Goal: Information Seeking & Learning: Learn about a topic

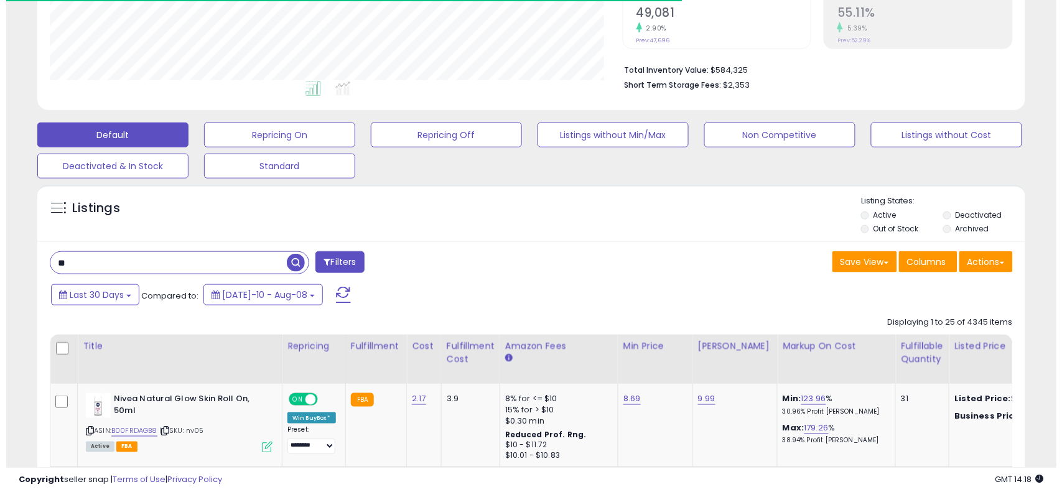
scroll to position [255, 573]
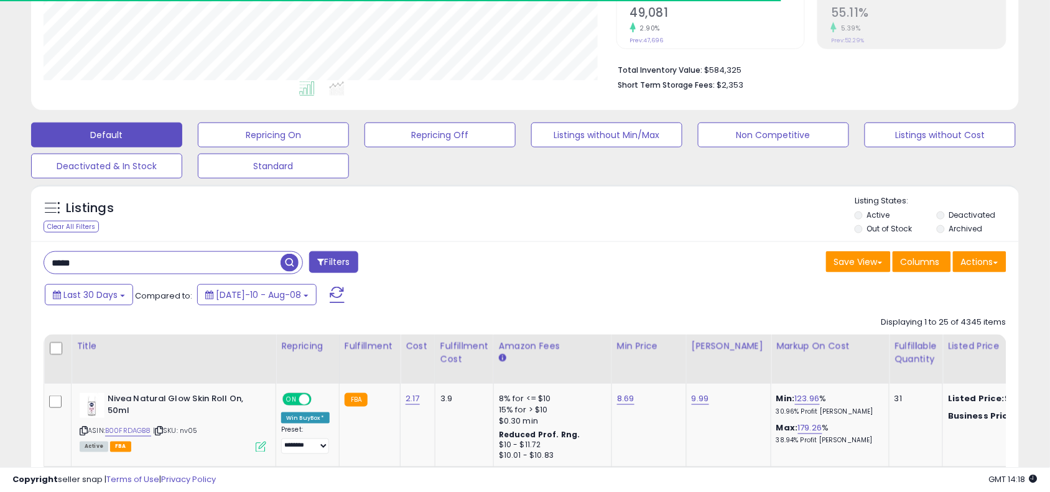
type input "*****"
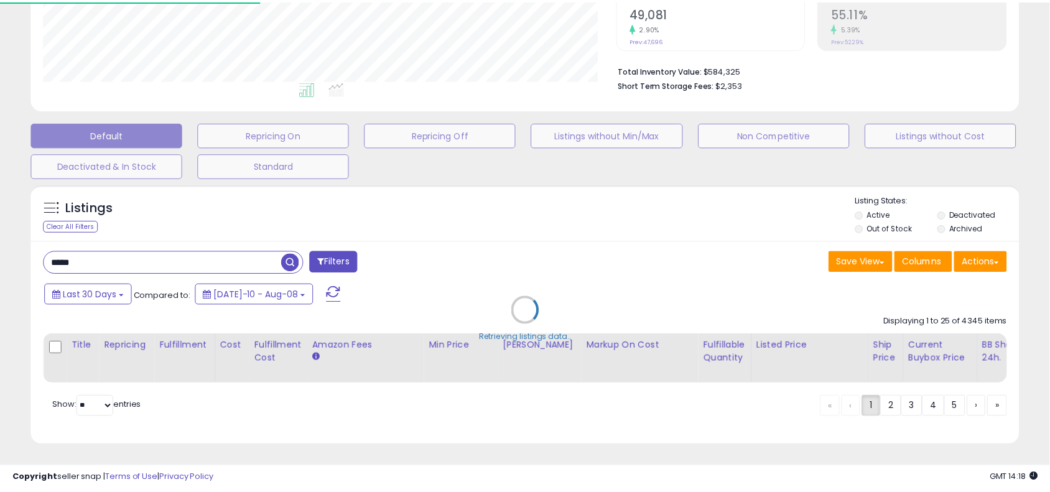
scroll to position [255, 579]
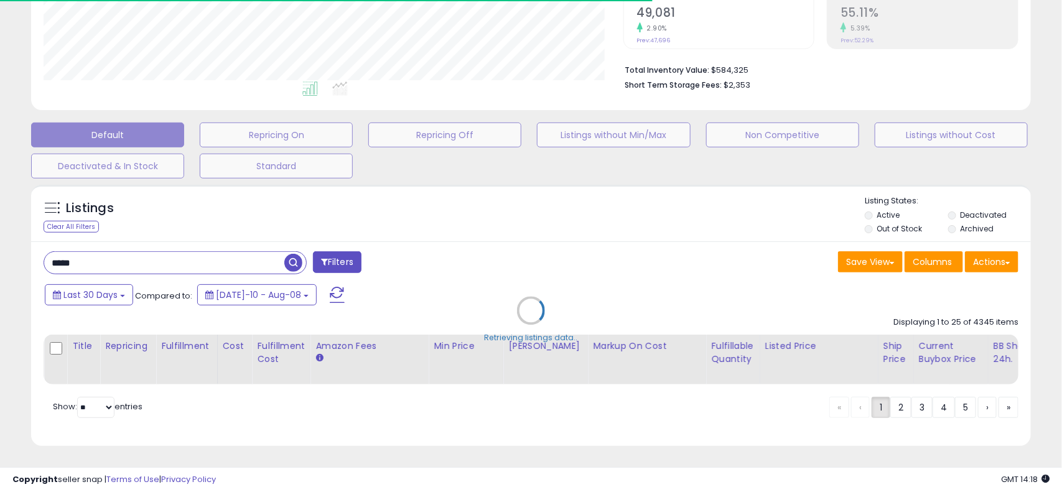
click at [555, 258] on div "Retrieving listings data.." at bounding box center [531, 320] width 1019 height 283
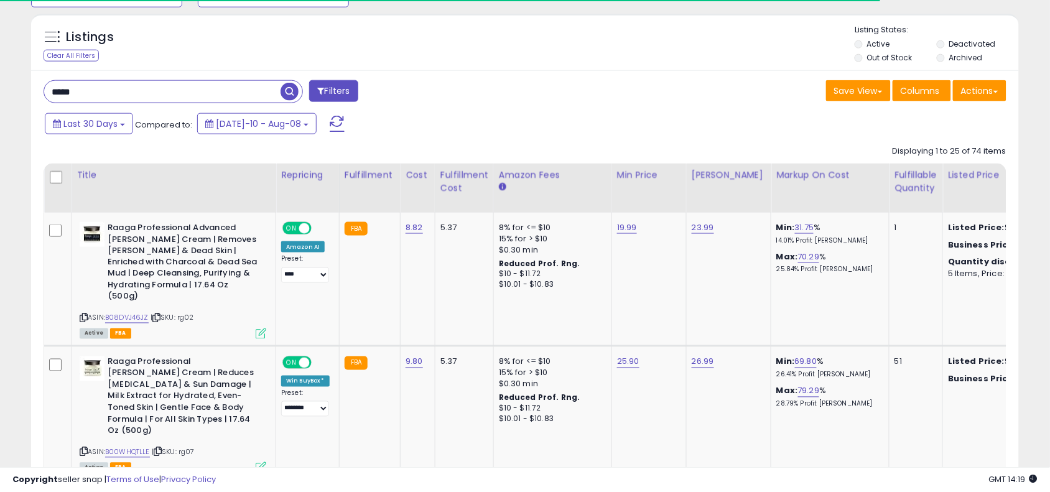
scroll to position [487, 0]
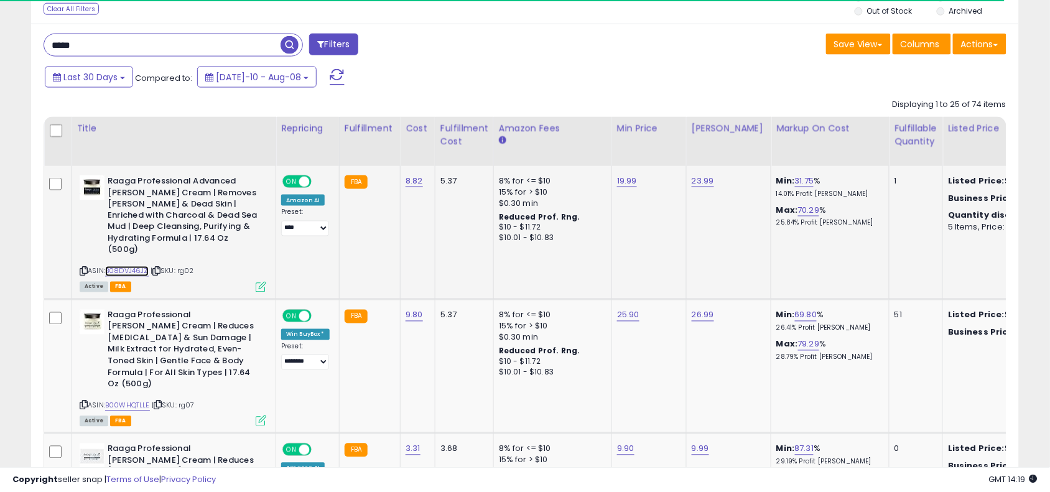
click at [131, 266] on link "B08DVJ46JZ" at bounding box center [127, 271] width 44 height 11
click at [135, 401] on link "B00WHQTLLE" at bounding box center [127, 406] width 45 height 11
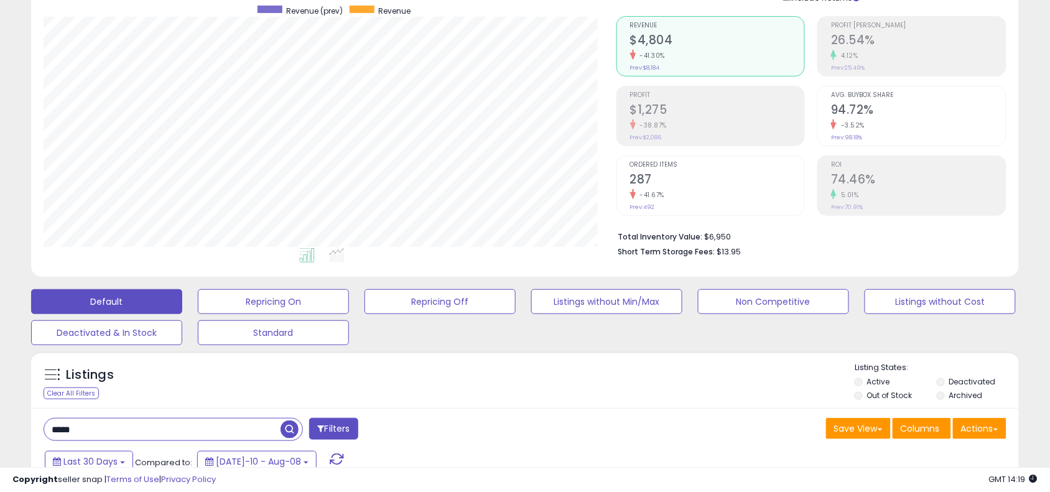
scroll to position [0, 0]
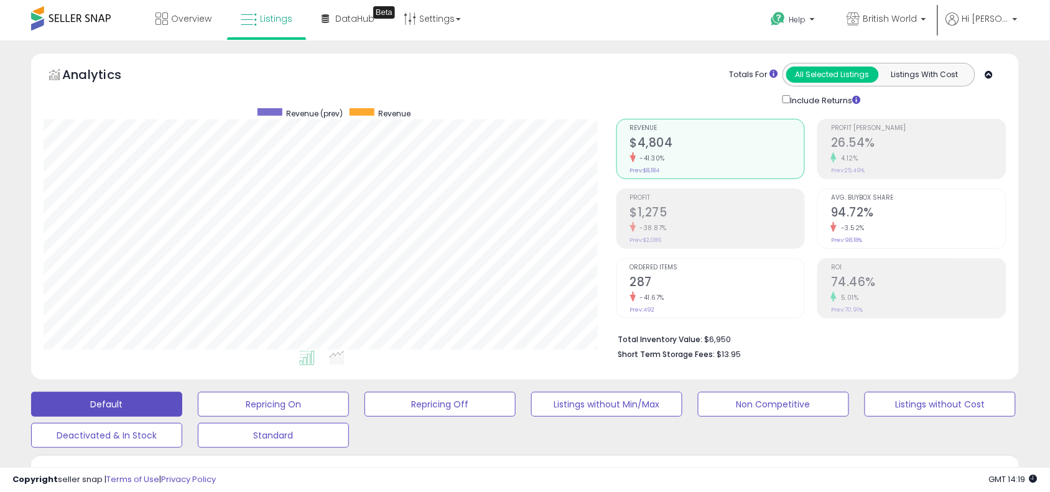
drag, startPoint x: 331, startPoint y: 320, endPoint x: 543, endPoint y: 370, distance: 218.0
click at [543, 370] on div "Analytics Totals For All Selected Listings Listings With Cost Include Returns" at bounding box center [525, 216] width 988 height 327
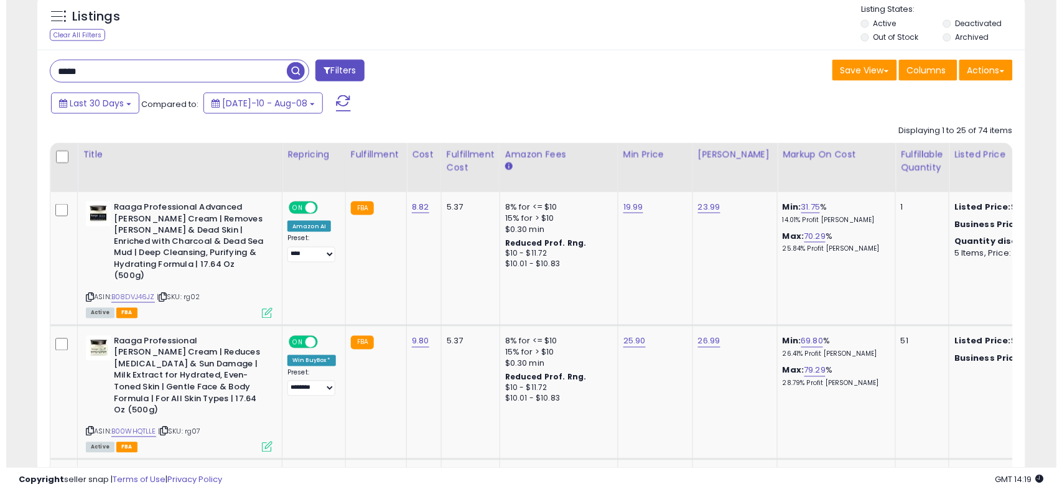
scroll to position [467, 0]
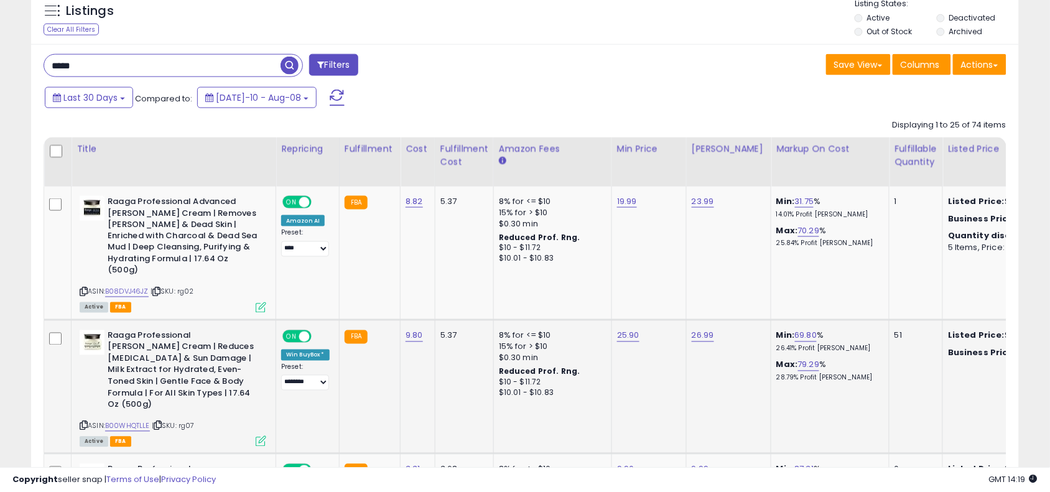
click at [262, 436] on icon at bounding box center [261, 441] width 11 height 11
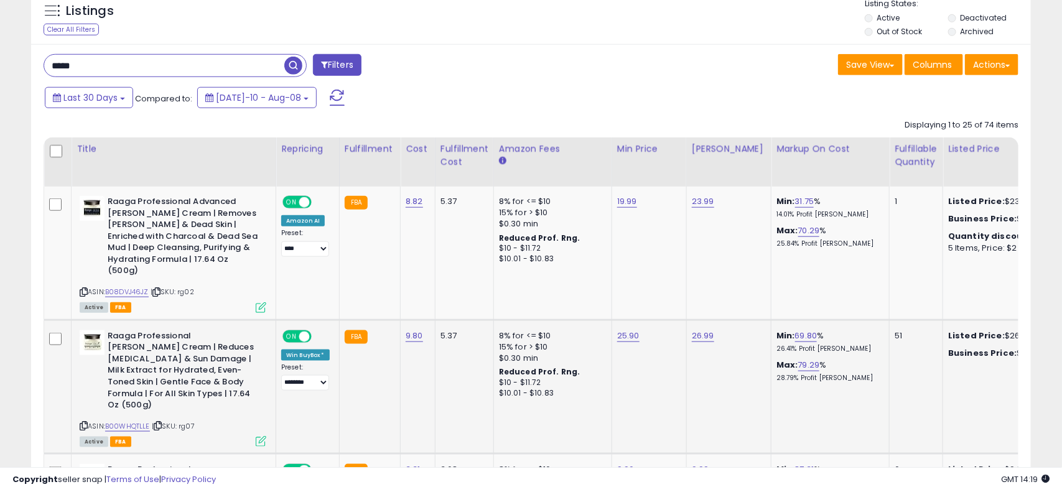
scroll to position [255, 579]
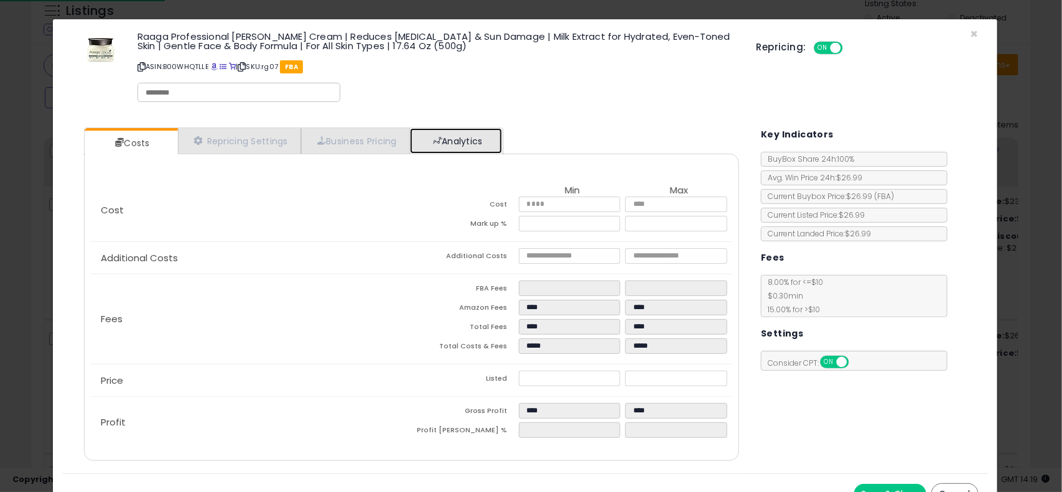
click at [447, 136] on link "Analytics" at bounding box center [456, 141] width 92 height 26
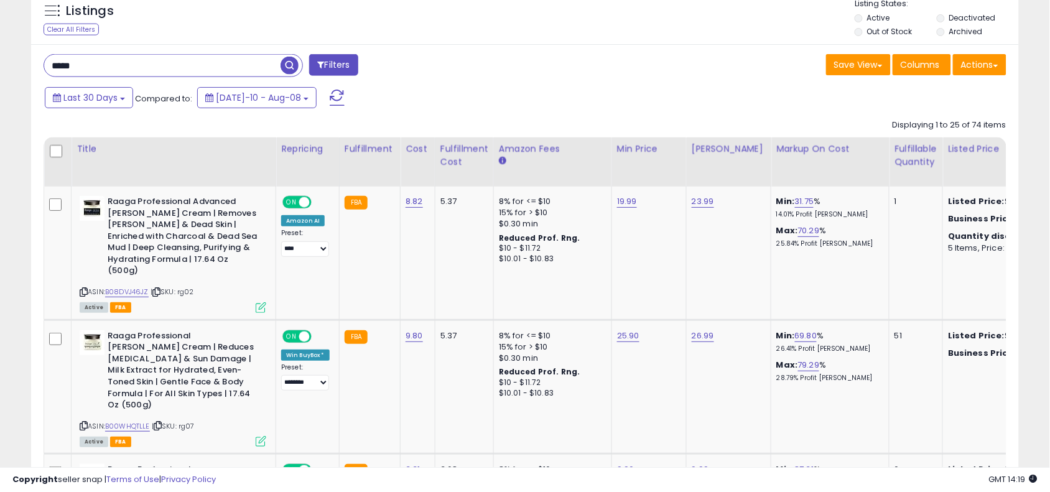
scroll to position [622002, 621683]
click at [254, 60] on input "*****" at bounding box center [162, 66] width 236 height 22
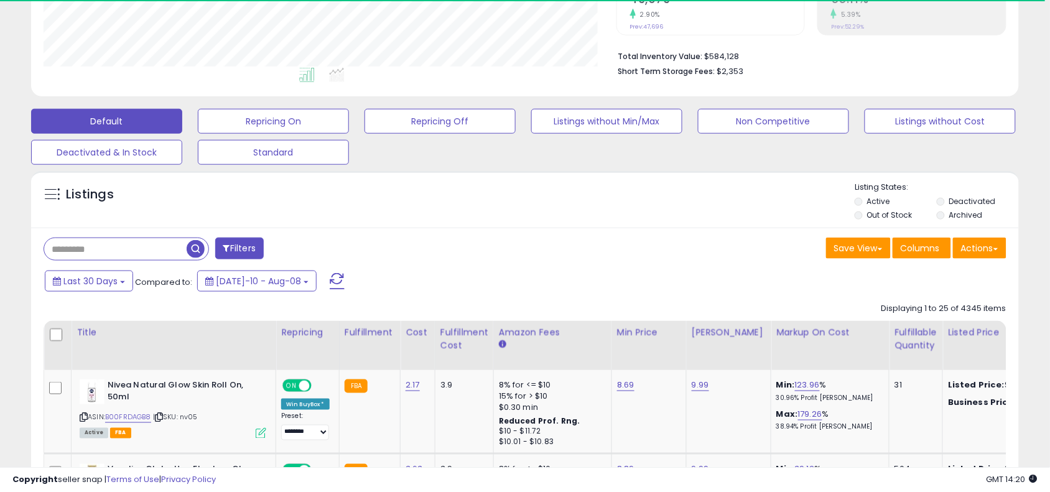
click at [427, 225] on div "Listings Active" at bounding box center [525, 199] width 988 height 57
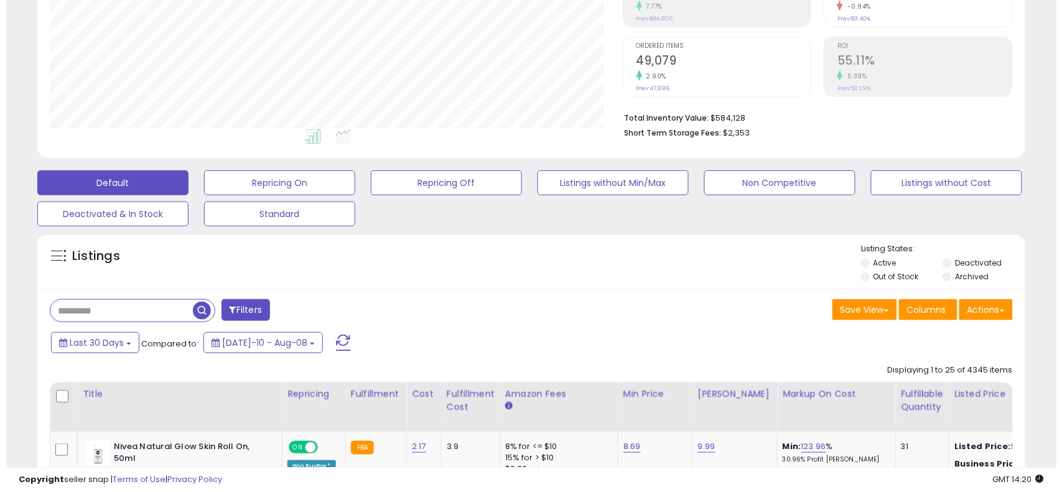
scroll to position [249, 0]
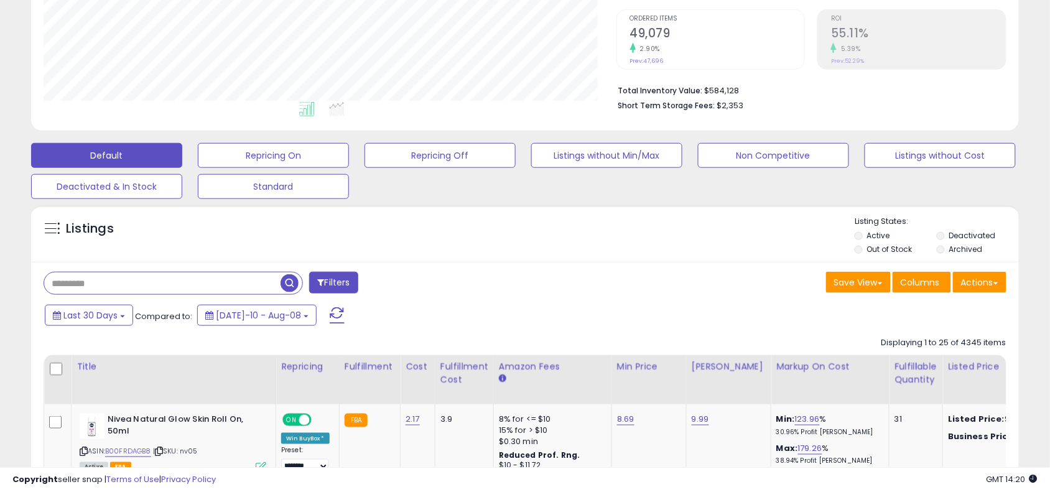
click at [151, 283] on input "text" at bounding box center [162, 284] width 236 height 22
click at [286, 287] on span "button" at bounding box center [290, 283] width 18 height 18
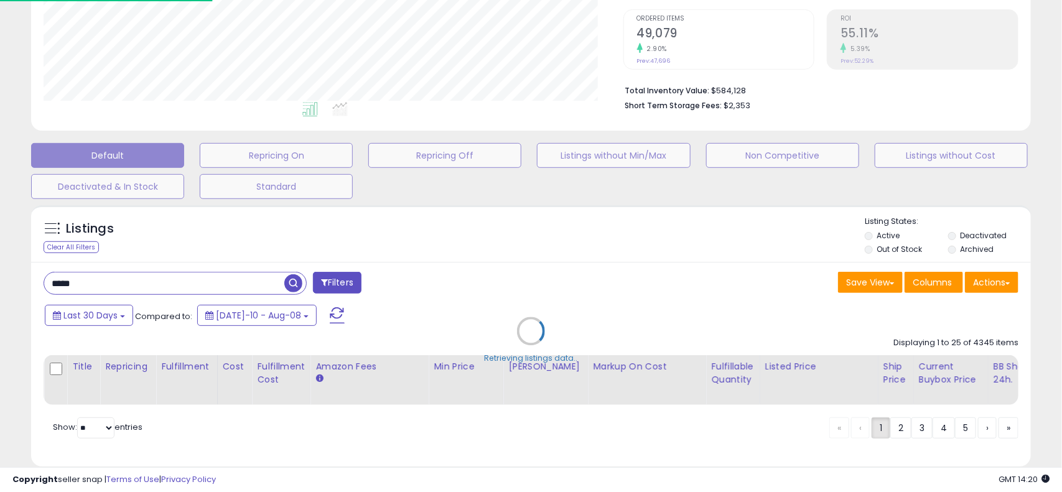
scroll to position [622002, 621676]
click at [551, 293] on div "Retrieving listings data.." at bounding box center [531, 340] width 1019 height 283
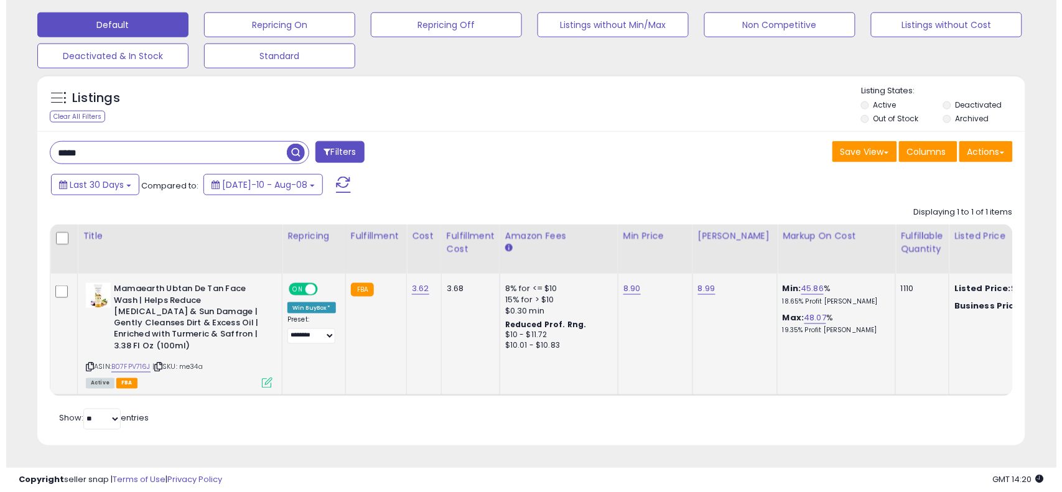
scroll to position [255, 573]
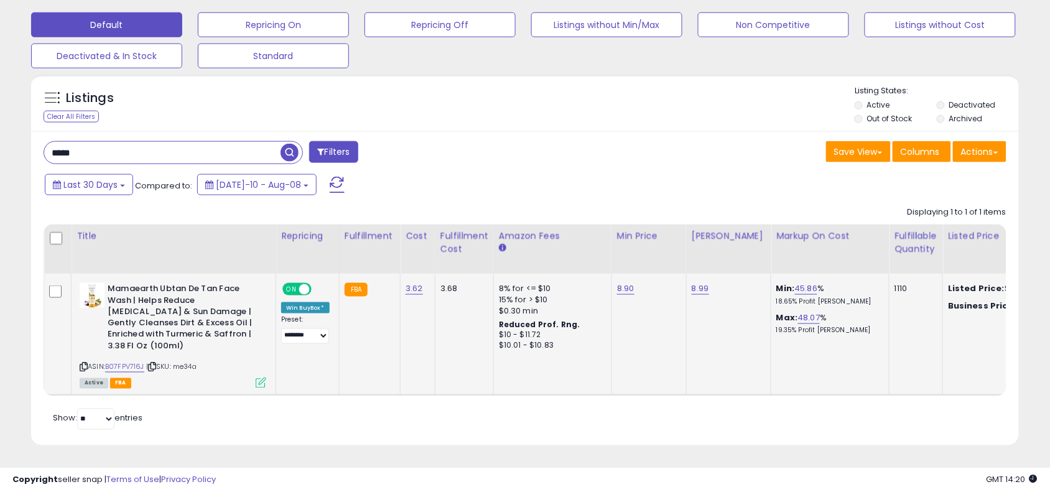
click at [261, 378] on icon at bounding box center [261, 383] width 11 height 11
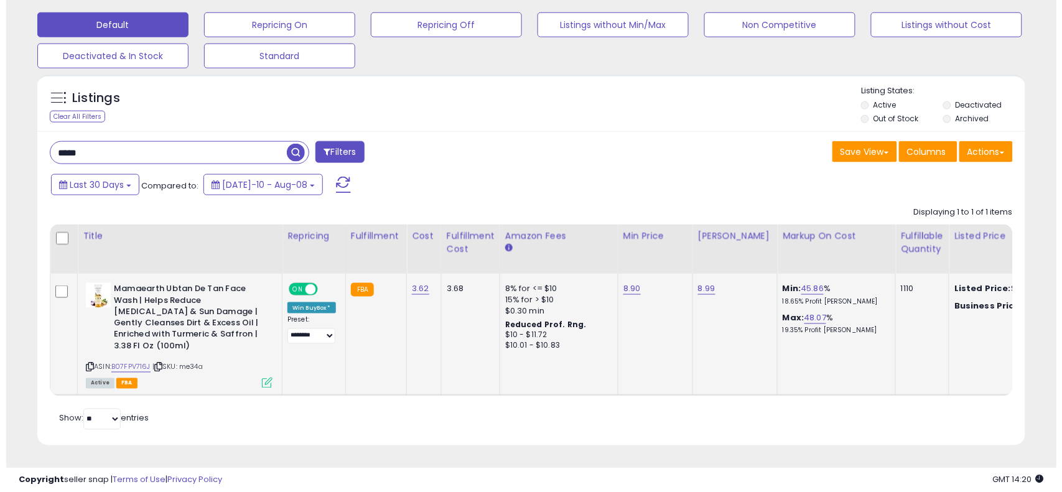
scroll to position [255, 579]
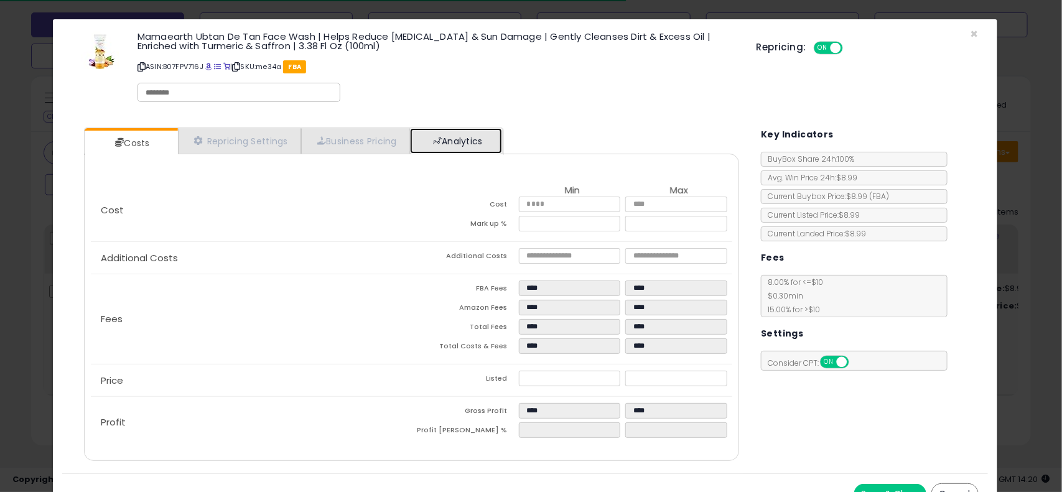
click at [493, 144] on link "Analytics" at bounding box center [456, 141] width 92 height 26
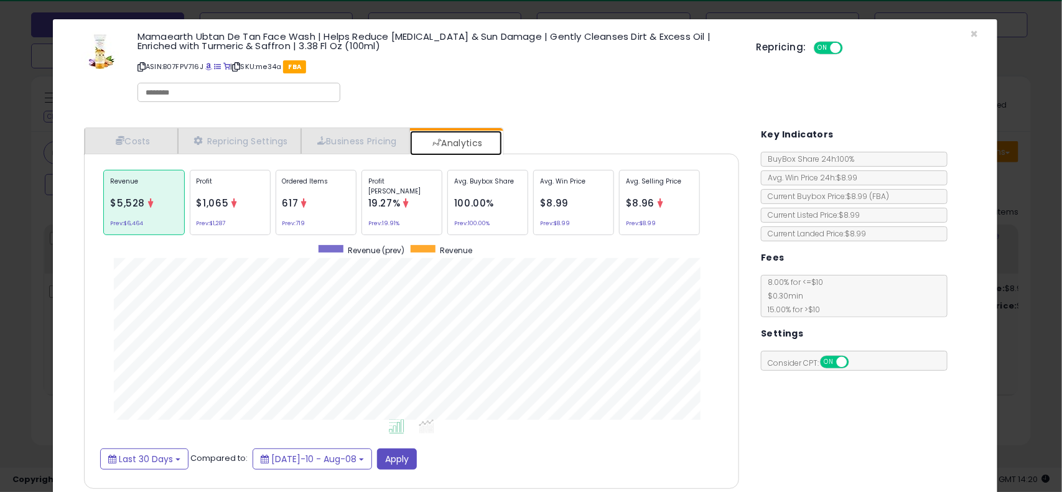
scroll to position [383, 672]
click at [957, 277] on div "Key Indicators BuyBox Share 24h: 100% Avg. Win Price 24h: $8.99 Current Buybox …" at bounding box center [869, 244] width 217 height 253
click at [963, 278] on div "Key Indicators BuyBox Share 24h: 100% Avg. Win Price 24h: $8.99 Current Buybox …" at bounding box center [869, 244] width 217 height 253
click at [968, 281] on div "Costs Repricing Settings Business Pricing Analytics Cost" at bounding box center [524, 309] width 925 height 383
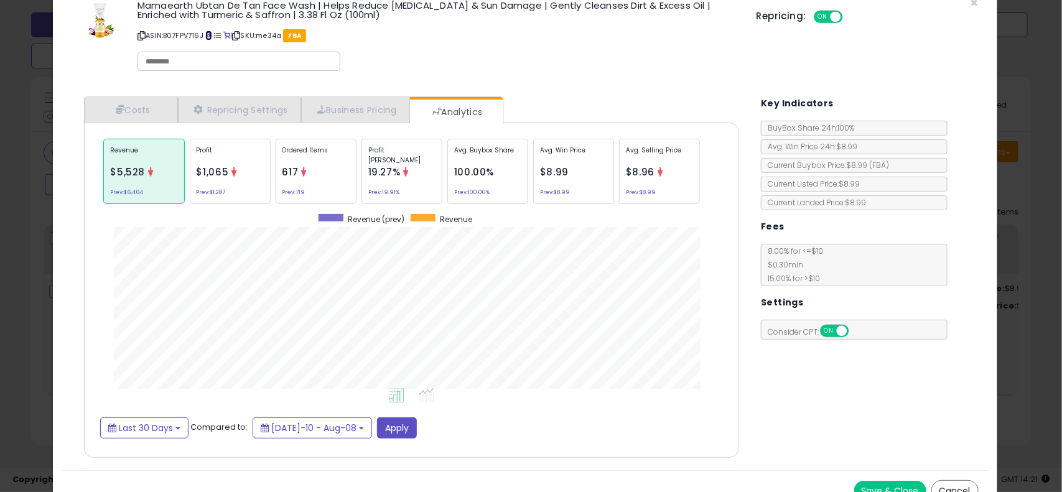
click at [210, 33] on span at bounding box center [208, 35] width 7 height 7
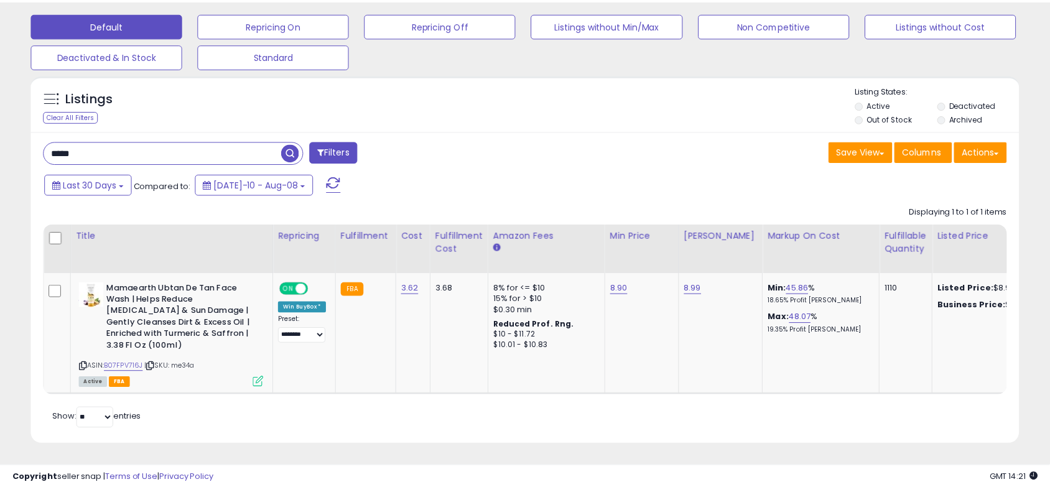
scroll to position [622002, 621683]
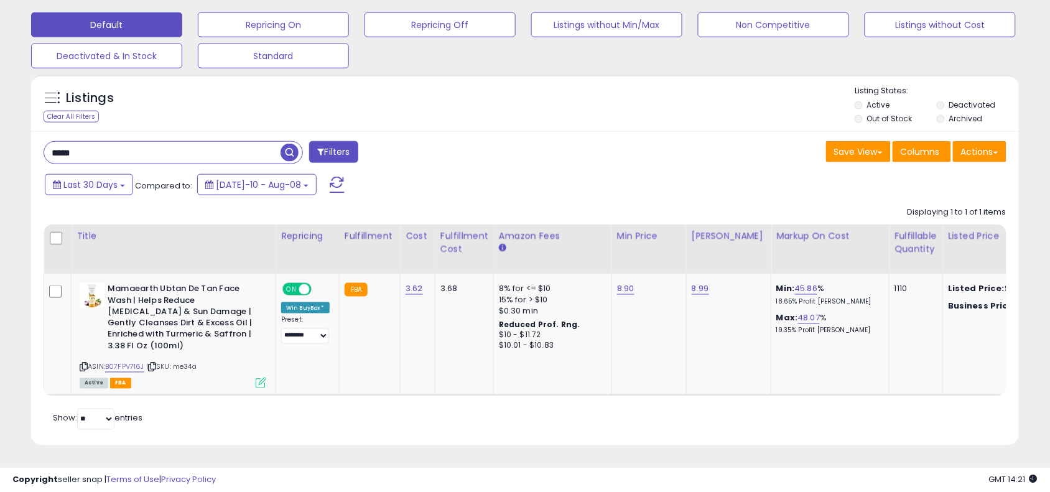
click at [172, 142] on input "*****" at bounding box center [162, 153] width 236 height 22
type input "*****"
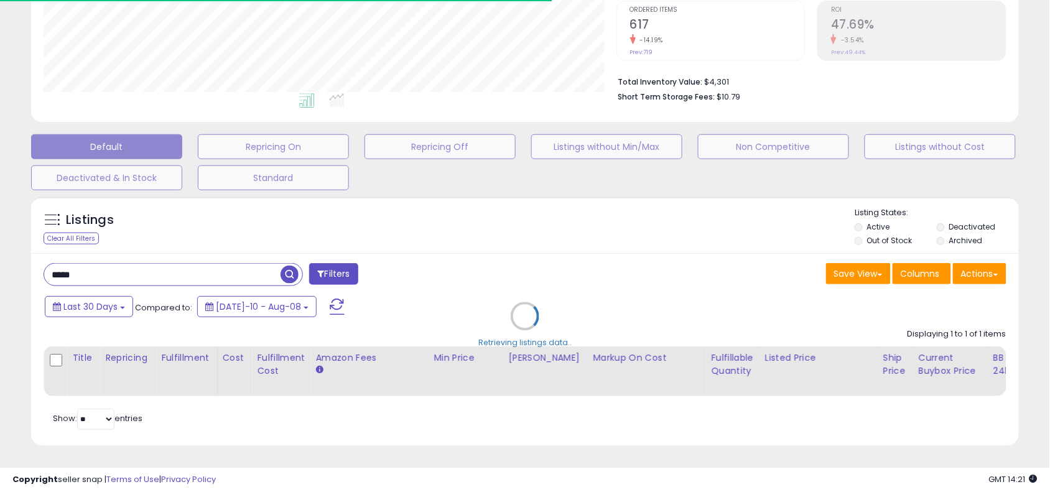
click at [465, 210] on div "Listings Clear All Filters Active" at bounding box center [525, 321] width 988 height 249
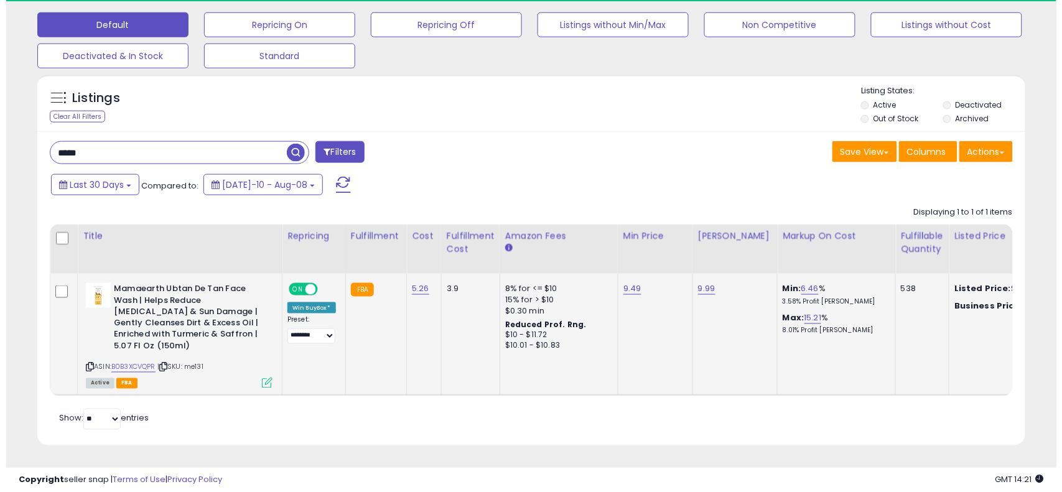
scroll to position [255, 573]
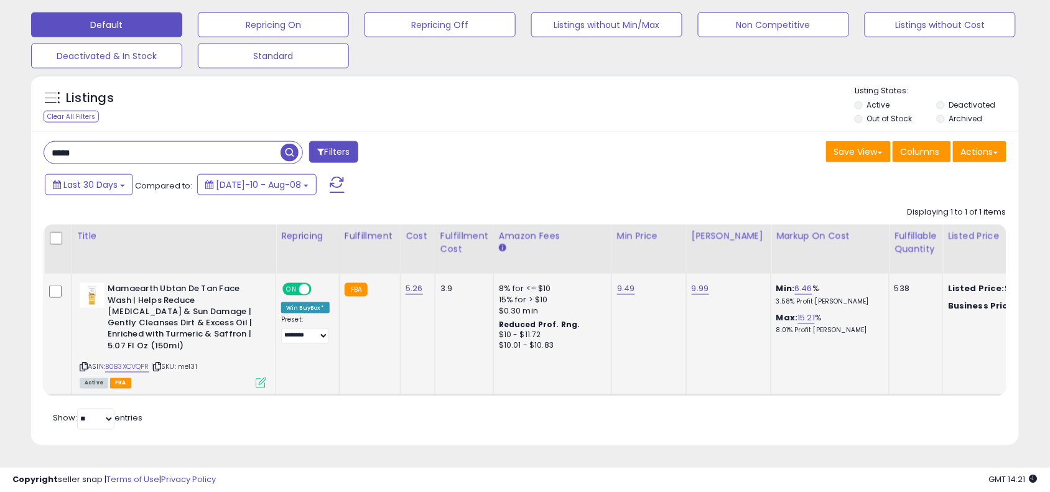
click at [258, 378] on icon at bounding box center [261, 383] width 11 height 11
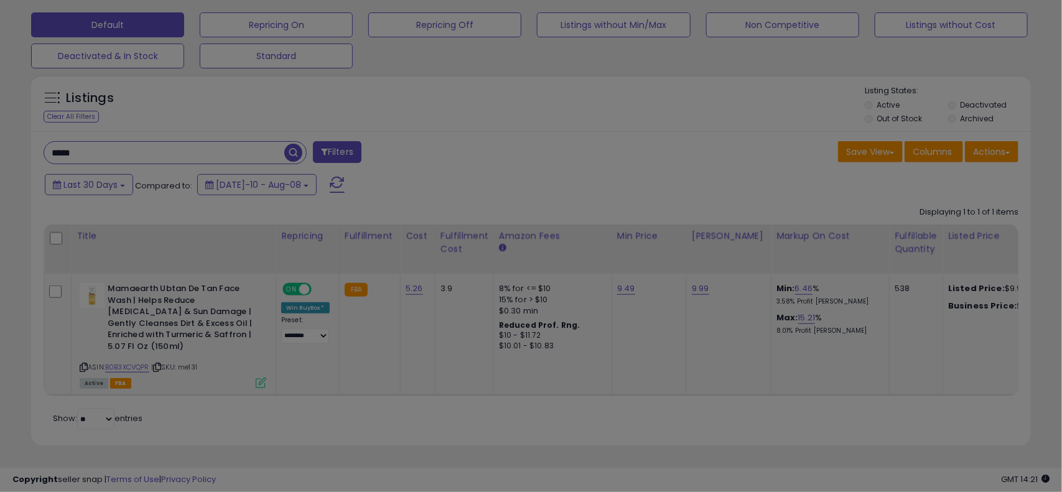
scroll to position [255, 579]
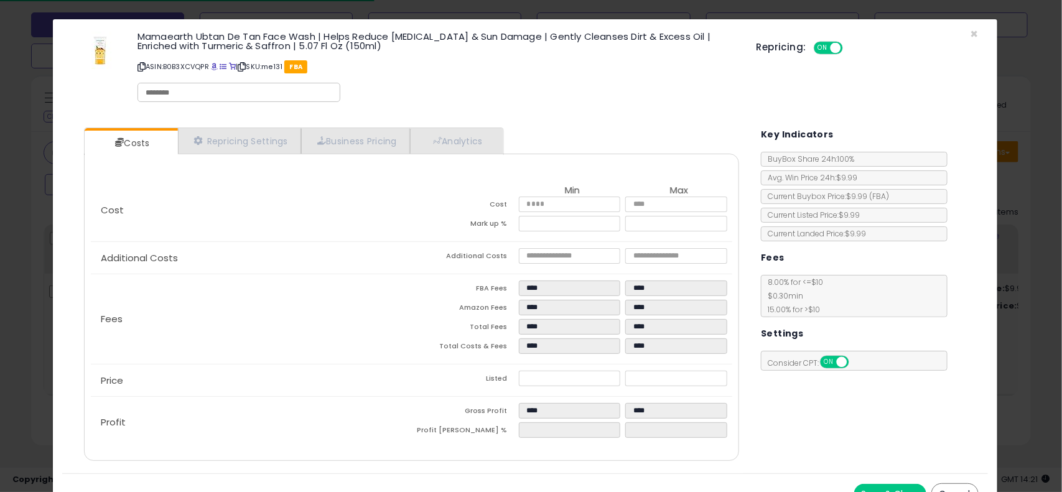
click at [486, 156] on div "Cost Min Max Cost **** **** Mark up % **** ***** Additional Costs Additional Co…" at bounding box center [411, 307] width 655 height 307
click at [487, 141] on link "Analytics" at bounding box center [456, 141] width 92 height 26
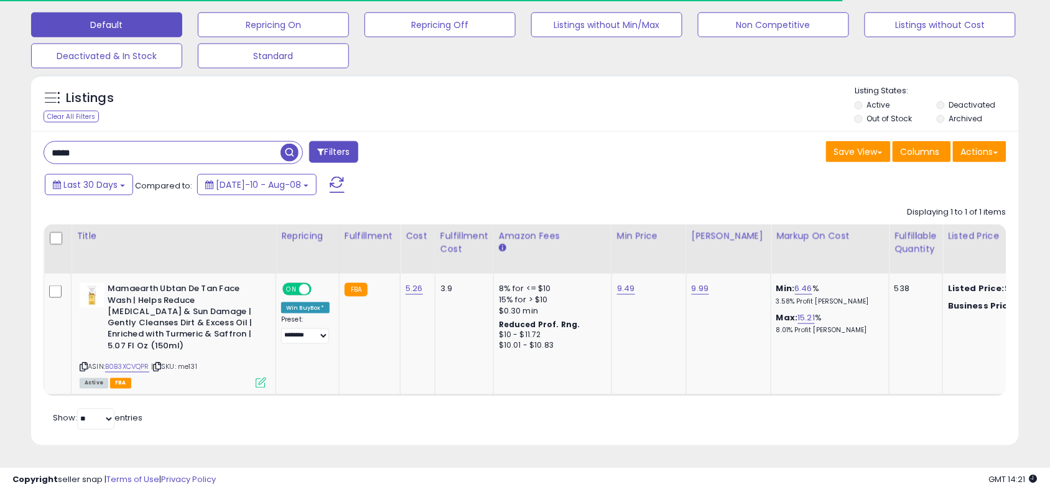
scroll to position [622002, 621683]
